Goal: Navigation & Orientation: Find specific page/section

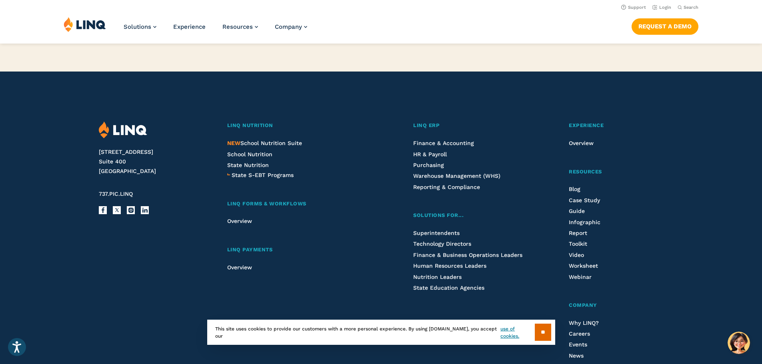
scroll to position [2018, 0]
click at [268, 156] on span "School Nutrition" at bounding box center [249, 155] width 45 height 6
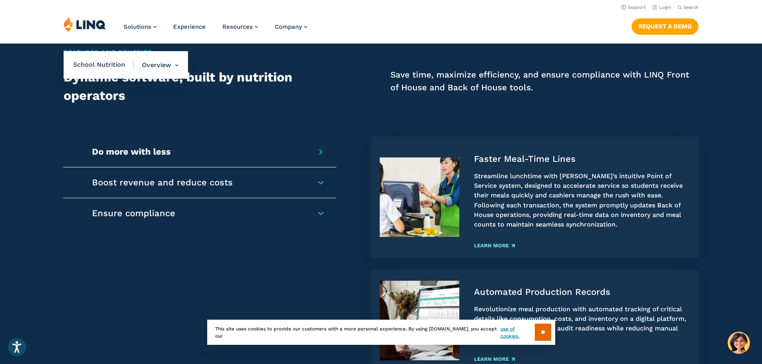
scroll to position [600, 0]
